Goal: Navigation & Orientation: Find specific page/section

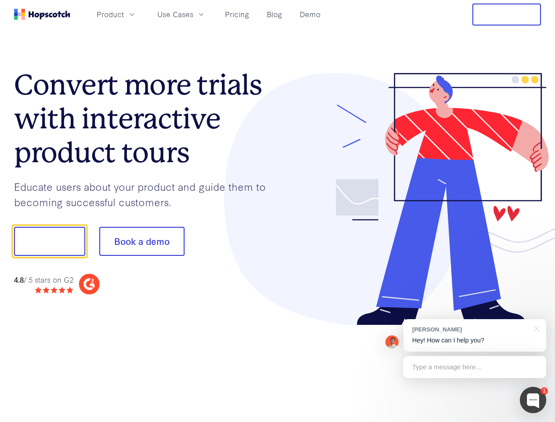
click at [278, 211] on div at bounding box center [410, 199] width 264 height 253
click at [124, 14] on span "Product" at bounding box center [110, 14] width 27 height 11
click at [193, 14] on span "Use Cases" at bounding box center [175, 14] width 36 height 11
click at [506, 14] on button "Free Trial" at bounding box center [506, 15] width 69 height 22
click at [49, 241] on button "Show me!" at bounding box center [49, 241] width 71 height 29
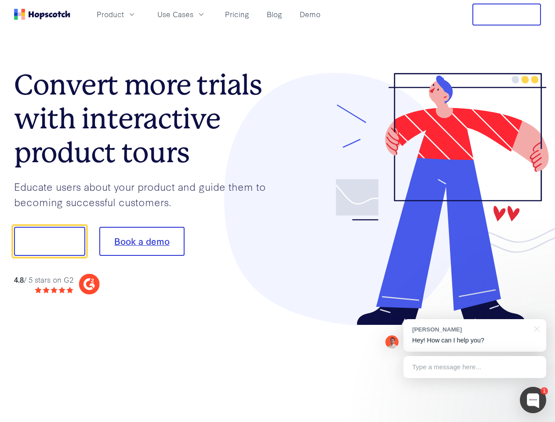
click at [141, 241] on button "Book a demo" at bounding box center [141, 241] width 85 height 29
click at [533, 400] on div at bounding box center [533, 400] width 26 height 26
click at [474, 335] on div "[PERSON_NAME] Hey! How can I help you?" at bounding box center [474, 335] width 143 height 33
click at [535, 328] on div at bounding box center [535, 328] width 22 height 18
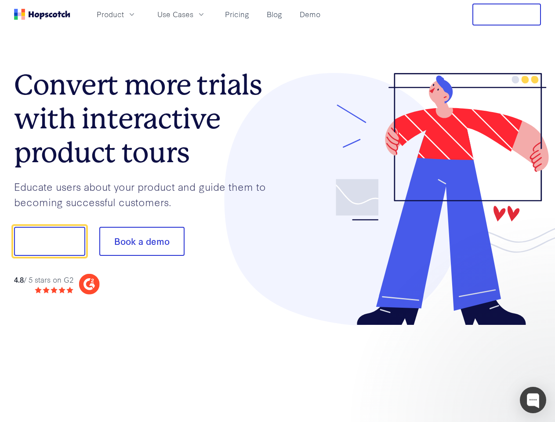
click at [474, 367] on div at bounding box center [463, 240] width 165 height 293
